Goal: Task Accomplishment & Management: Use online tool/utility

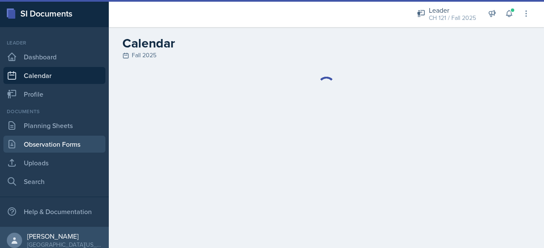
click at [65, 148] on link "Observation Forms" at bounding box center [54, 144] width 102 height 17
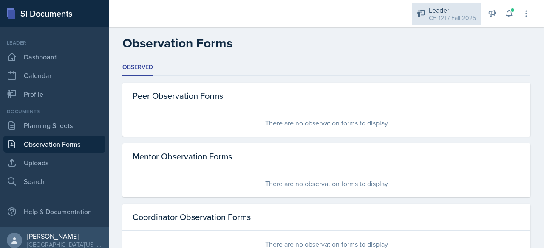
click at [433, 18] on div "CH 121 / Fall 2025" at bounding box center [452, 18] width 47 height 9
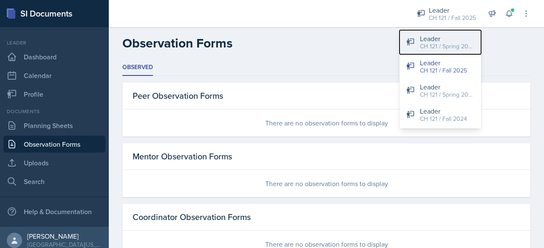
click at [460, 32] on button "Leader CH 121 / Spring 2024" at bounding box center [440, 42] width 82 height 24
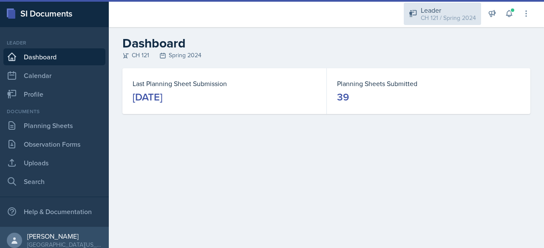
click at [464, 11] on div "Leader" at bounding box center [448, 10] width 55 height 10
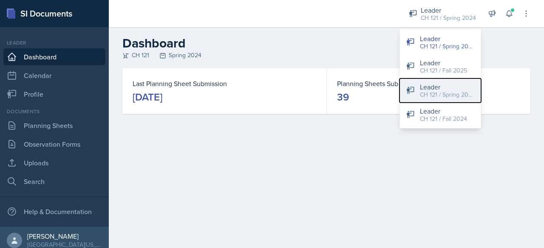
click at [456, 92] on div "CH 121 / Spring 2025" at bounding box center [447, 94] width 54 height 9
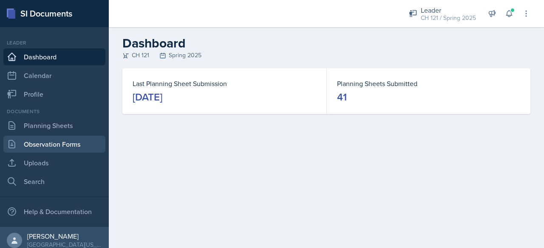
click at [53, 142] on link "Observation Forms" at bounding box center [54, 144] width 102 height 17
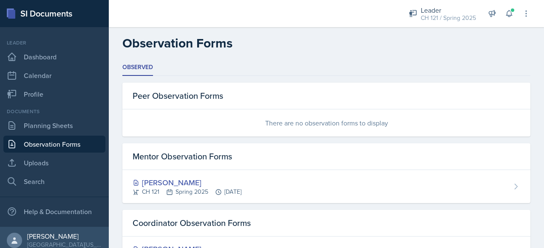
scroll to position [75, 0]
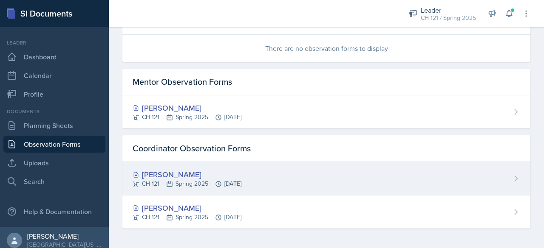
click at [274, 175] on div "[PERSON_NAME] CH 121 Spring 2025 [DATE]" at bounding box center [326, 179] width 408 height 34
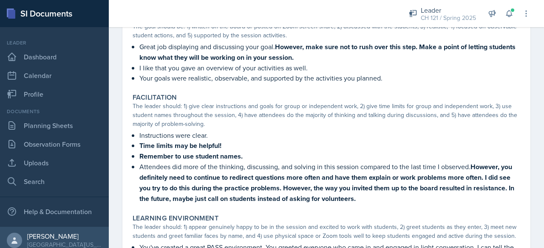
scroll to position [97, 0]
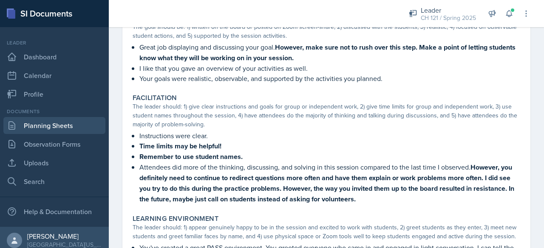
click at [51, 123] on link "Planning Sheets" at bounding box center [54, 125] width 102 height 17
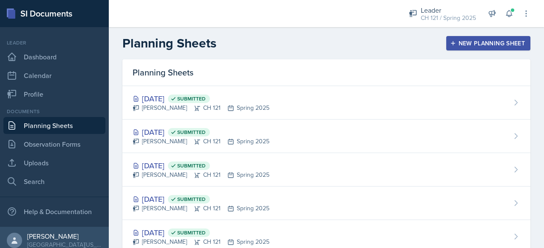
click at [491, 42] on div "New Planning Sheet" at bounding box center [488, 43] width 73 height 7
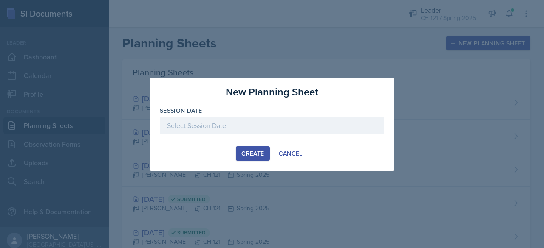
click at [187, 125] on div at bounding box center [272, 126] width 224 height 18
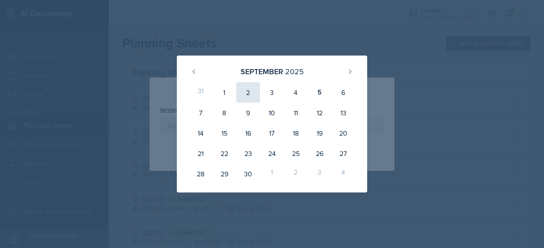
click at [247, 96] on div "2" at bounding box center [248, 92] width 24 height 20
type input "[DATE]"
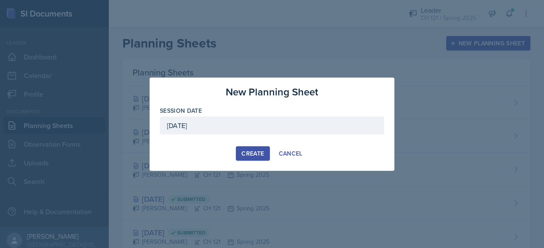
click at [252, 150] on div "Create" at bounding box center [252, 153] width 23 height 7
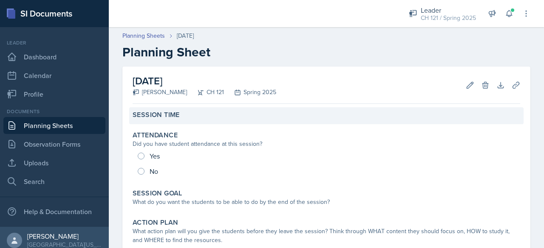
click at [240, 115] on div "Session Time" at bounding box center [326, 115] width 387 height 8
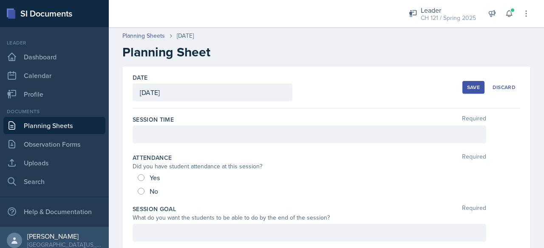
scroll to position [49, 0]
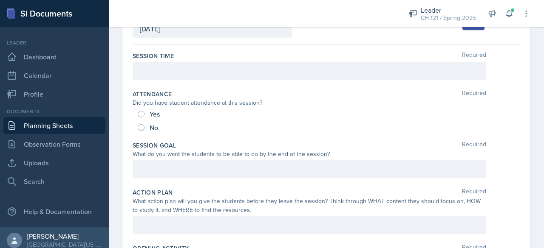
click at [249, 76] on p at bounding box center [309, 71] width 339 height 10
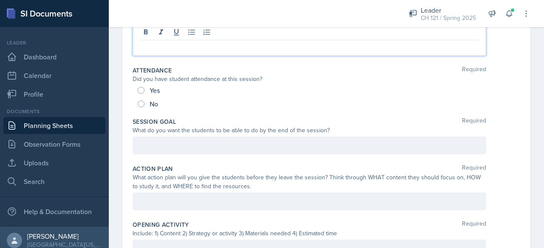
scroll to position [0, 0]
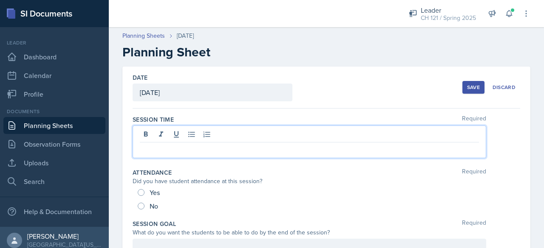
click at [151, 147] on p at bounding box center [309, 149] width 339 height 10
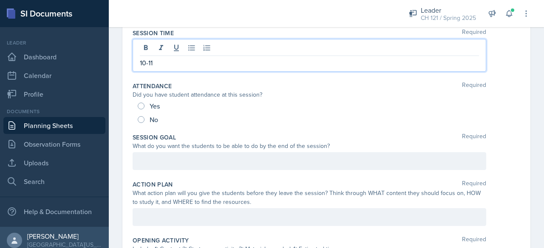
scroll to position [88, 0]
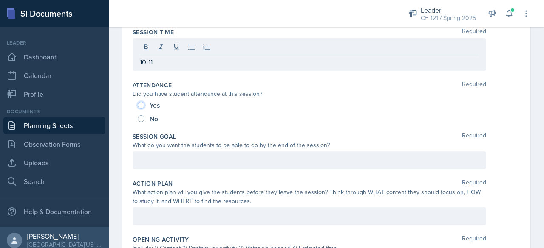
click at [144, 104] on input "Yes" at bounding box center [141, 105] width 7 height 7
radio input "true"
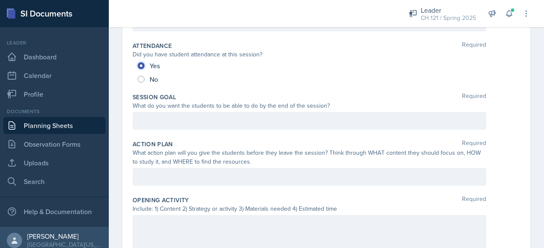
scroll to position [113, 0]
click at [181, 126] on div at bounding box center [309, 120] width 353 height 18
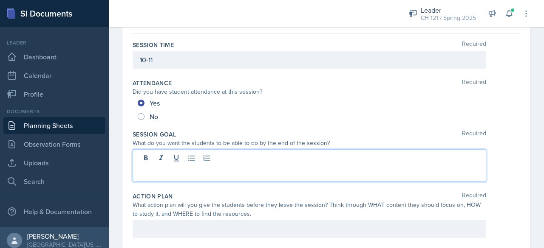
scroll to position [71, 0]
